Goal: Communication & Community: Answer question/provide support

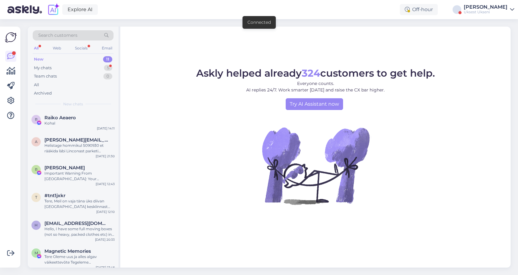
click at [491, 14] on div "Uksest Ukseni" at bounding box center [486, 12] width 44 height 5
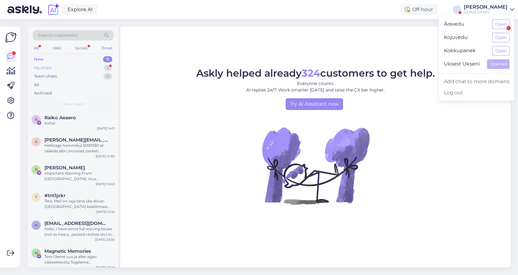
click at [79, 64] on div "My chats 5" at bounding box center [73, 68] width 81 height 9
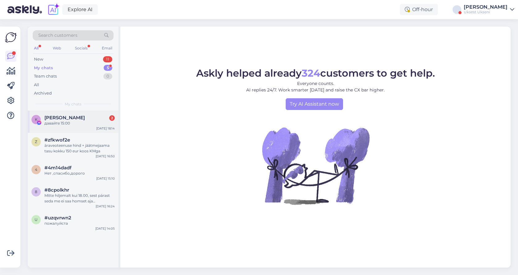
click at [64, 123] on div "давайте 15:00" at bounding box center [79, 123] width 70 height 6
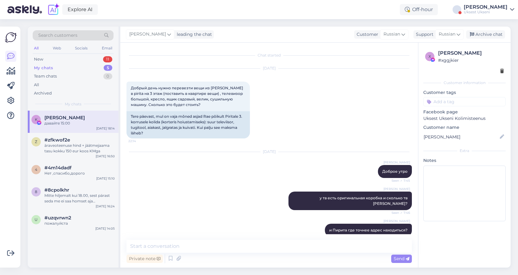
scroll to position [1574, 0]
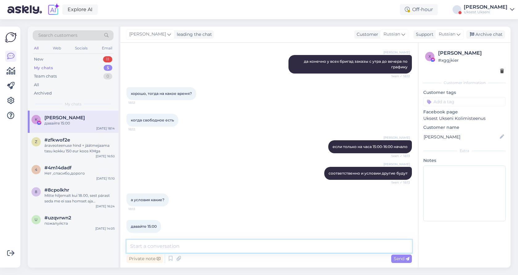
click at [224, 247] on textarea at bounding box center [268, 245] width 285 height 13
type textarea "h"
click at [278, 247] on textarea "ребята смогут приехать в промежутке с 15:00 до 16:00" at bounding box center [268, 245] width 285 height 13
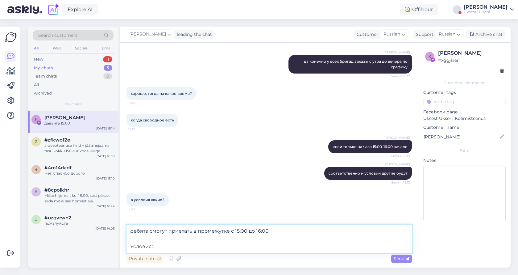
type textarea "ребята смогут приехать в промежутке с 15:00 до 16:00 Условия:"
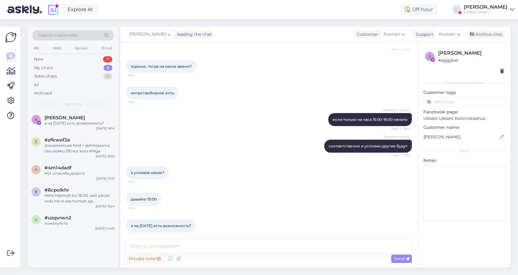
scroll to position [1601, 0]
click at [181, 246] on textarea at bounding box center [268, 245] width 285 height 13
paste textarea "Стоимость услуги переезда: 84 евро за рабочий час в рабочие дни. В стоимость вх…"
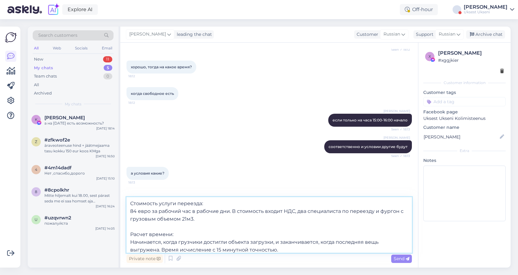
scroll to position [0, 0]
drag, startPoint x: 400, startPoint y: 210, endPoint x: 400, endPoint y: 216, distance: 6.2
click at [400, 216] on textarea "Стоимость услуги переезда: 84 евро за рабочий час в рабочие дни. В стоимость вх…" at bounding box center [268, 225] width 285 height 56
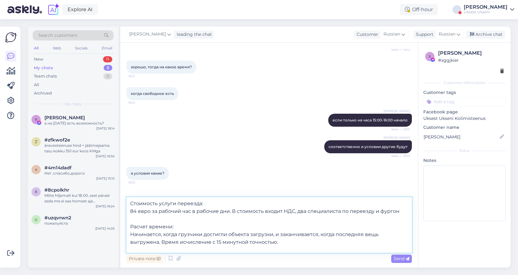
drag, startPoint x: 230, startPoint y: 213, endPoint x: 191, endPoint y: 212, distance: 38.6
click at [191, 212] on textarea "Стоимость услуги переезда: 84 евро за рабочий час в рабочие дни. В стоимость вх…" at bounding box center [268, 225] width 285 height 56
click at [285, 236] on textarea "Стоимость услуги переезда: 84 евро за рабочий час. В стоимость входит НДС, два …" at bounding box center [268, 225] width 285 height 56
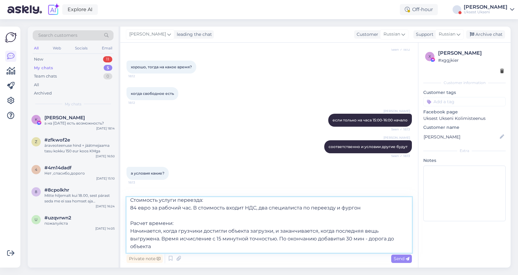
click at [192, 245] on textarea "Стоимость услуги переезда: 84 евро за рабочий час. В стоимость входит НДС, два …" at bounding box center [268, 225] width 285 height 56
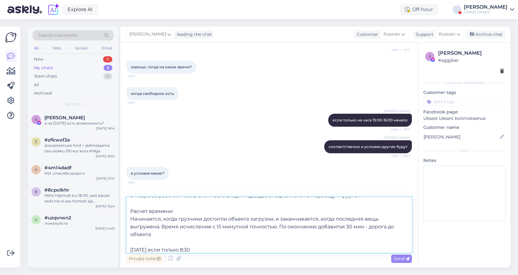
drag, startPoint x: 215, startPoint y: 248, endPoint x: 120, endPoint y: 248, distance: 95.0
click at [120, 248] on div "Search customers All Web Socials Email New 11 My chats 5 Team chats 0 All Archi…" at bounding box center [269, 147] width 483 height 241
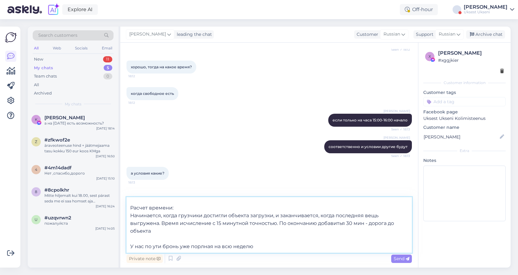
scroll to position [31, 0]
click at [156, 234] on textarea "Стоимость услуги переезда: 84 евро за рабочий час. В стоимость входит НДС, два …" at bounding box center [268, 225] width 285 height 56
click at [153, 234] on textarea "Стоимость услуги переезда: 84 евро за рабочий час. В стоимость входит НДС, два …" at bounding box center [268, 225] width 285 height 56
click at [198, 234] on textarea "Стоимость услуги переезда: 84 евро за рабочий час. В стоимость входит НДС, два …" at bounding box center [268, 225] width 285 height 56
click at [261, 236] on textarea "Стоимость услуги переезда: 84 евро за рабочий час. В стоимость входит НДС, два …" at bounding box center [268, 225] width 285 height 56
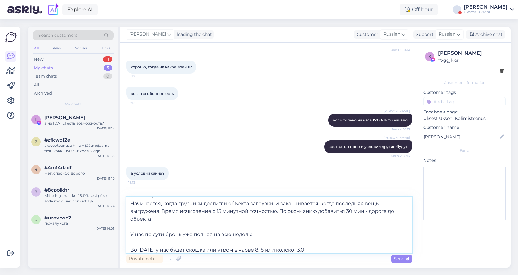
type textarea "Стоимость услуги переезда: 84 евро за рабочий час. В стоимость входит НДС, два …"
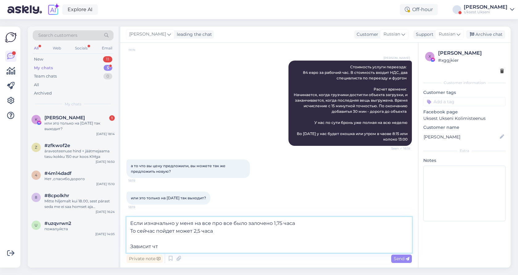
scroll to position [1769, 0]
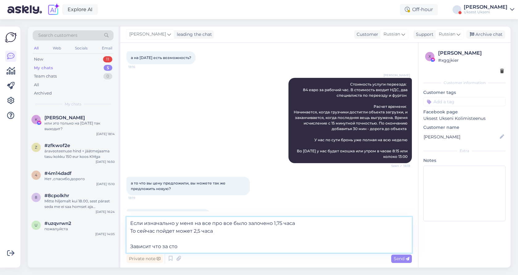
type textarea "Если изначально у меня на все про все было залочено 1,75 часа То сейчас пойдет …"
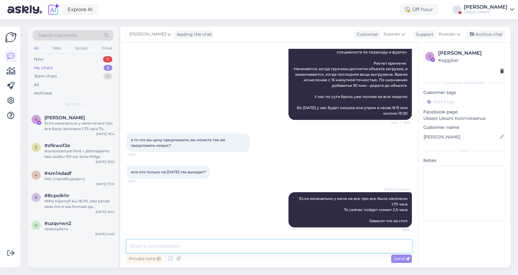
scroll to position [1845, 0]
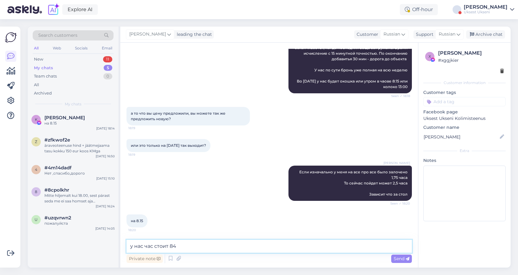
type textarea "у нас час стоит 84 к"
drag, startPoint x: 190, startPoint y: 248, endPoint x: 108, endPoint y: 248, distance: 82.4
click at [108, 248] on div "Search customers All Web Socials Email New 11 My chats 5 Team chats 0 All Archi…" at bounding box center [269, 147] width 483 height 241
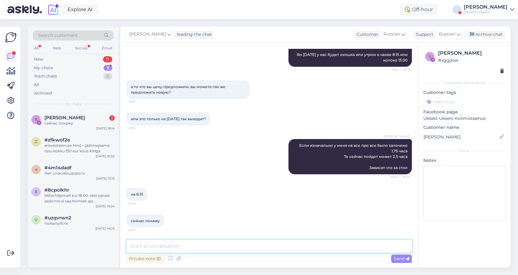
scroll to position [1871, 0]
click at [201, 154] on div "Артём Вэльсио Если изначально у меня на все про все было залочено 1,75 часа То …" at bounding box center [268, 156] width 285 height 49
click at [65, 141] on span "#zfkwof2e" at bounding box center [57, 140] width 26 height 6
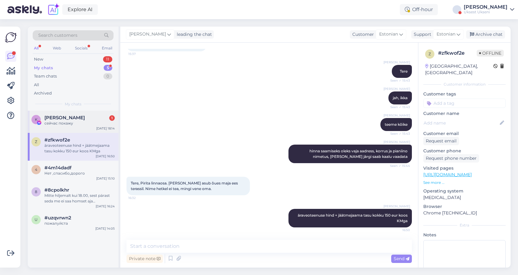
click at [77, 120] on div "сейчас покажу" at bounding box center [79, 123] width 70 height 6
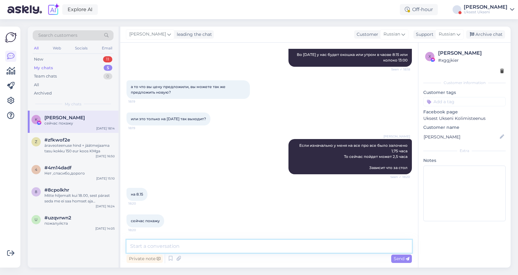
click at [245, 249] on textarea at bounding box center [268, 245] width 285 height 13
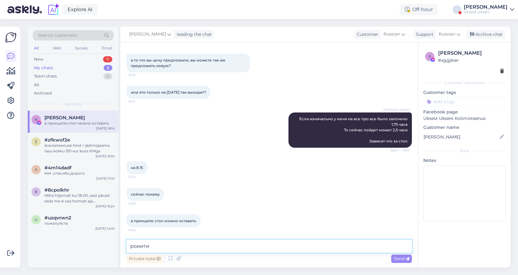
type textarea "роиитиь"
